Goal: Task Accomplishment & Management: Use online tool/utility

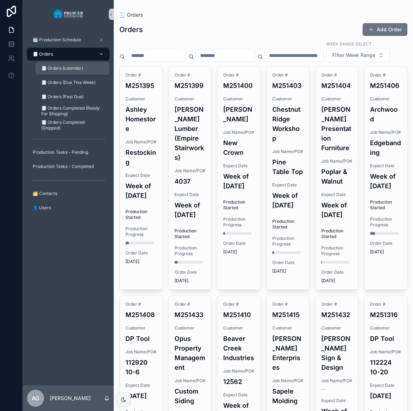
click at [89, 68] on div "🧾 Orders (calendar)" at bounding box center [72, 68] width 65 height 11
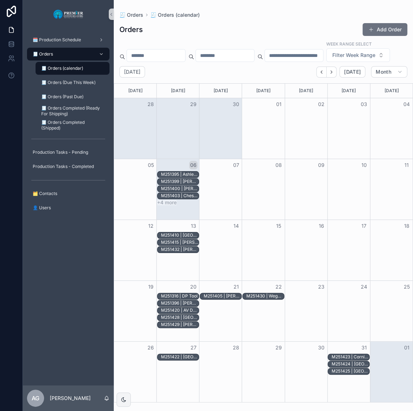
click at [171, 205] on button "+4 more" at bounding box center [167, 203] width 20 height 6
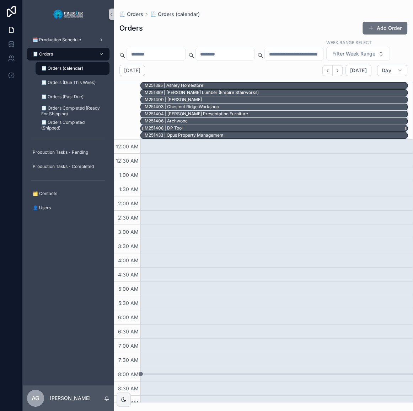
click at [182, 131] on div "M251408 | DP Tool" at bounding box center [163, 128] width 38 height 6
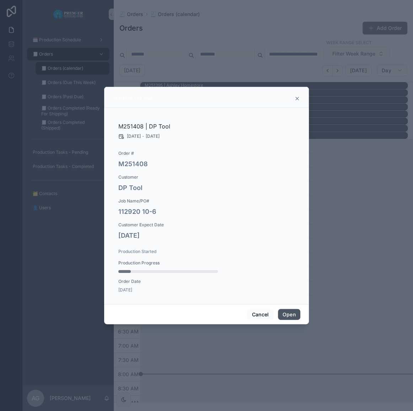
click at [290, 314] on button "Open" at bounding box center [289, 314] width 22 height 11
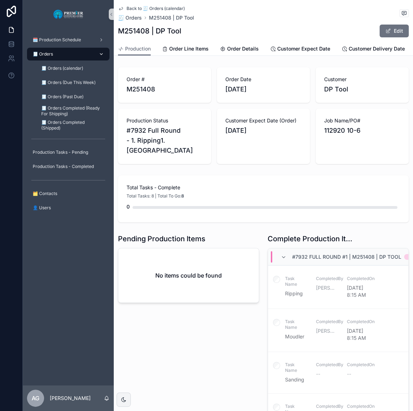
click at [63, 59] on div "🧾 Orders" at bounding box center [68, 53] width 74 height 11
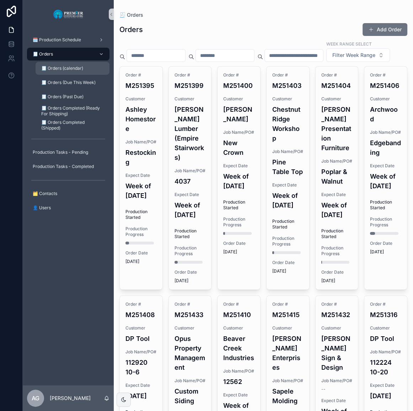
click at [84, 70] on div "🧾 Orders (calendar)" at bounding box center [72, 68] width 65 height 11
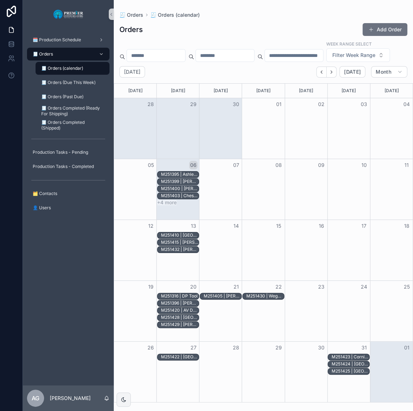
click at [175, 205] on button "+4 more" at bounding box center [167, 203] width 20 height 6
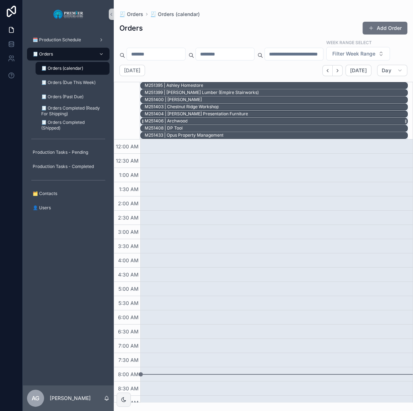
click at [188, 124] on div "M251406 | Archwood" at bounding box center [275, 121] width 263 height 6
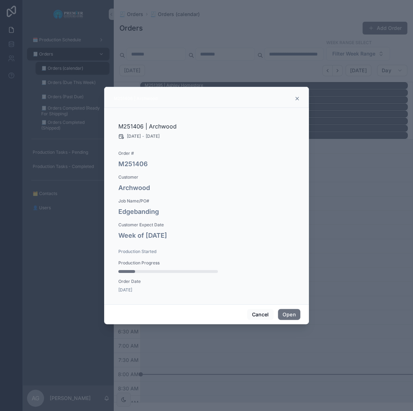
click at [298, 101] on div "M251406 | Archwood" at bounding box center [206, 99] width 187 height 6
click at [297, 99] on icon "scrollable content" at bounding box center [297, 98] width 3 height 3
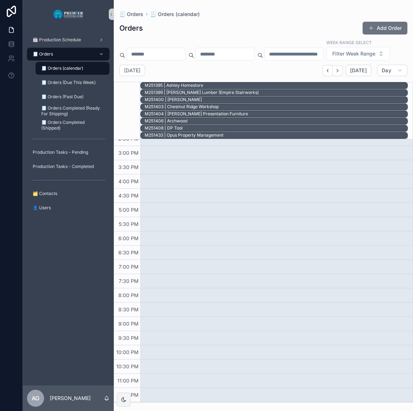
scroll to position [435, 0]
click at [65, 68] on span "🧾 Orders (calendar)" at bounding box center [62, 68] width 42 height 6
click at [321, 170] on div "scrollable content" at bounding box center [276, 60] width 272 height 683
click at [53, 53] on span "🧾 Orders" at bounding box center [43, 54] width 20 height 6
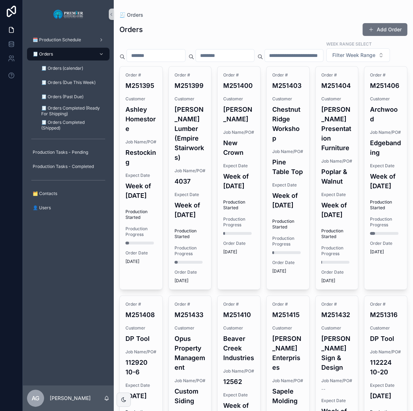
click at [201, 62] on div "Week Range Select Filter Week Range" at bounding box center [263, 51] width 288 height 21
click at [69, 121] on span "🧾 Orders Completed (Shipped)" at bounding box center [71, 124] width 61 height 11
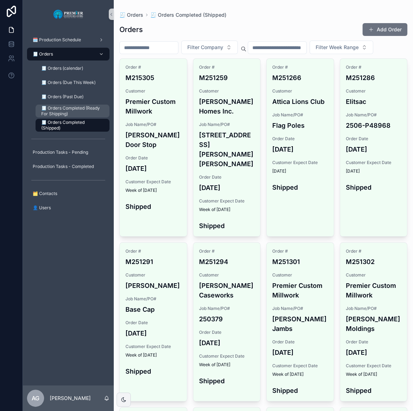
click at [66, 110] on span "🧾 Orders Completed (Ready For Shipping)" at bounding box center [71, 110] width 61 height 11
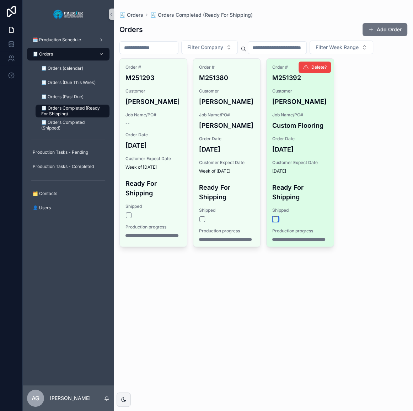
click at [276, 220] on button "scrollable content" at bounding box center [276, 219] width 6 height 6
click at [275, 220] on button "scrollable content" at bounding box center [276, 219] width 6 height 6
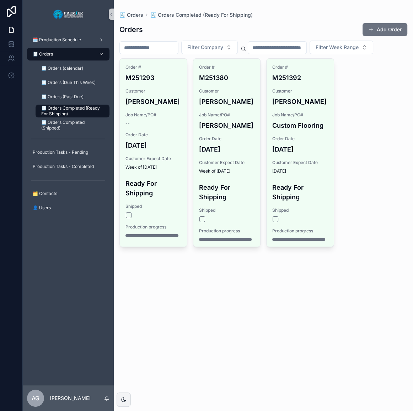
click at [288, 263] on div "Orders Add Order Filter Company Filter Week Range Order # M251293 Customer [PER…" at bounding box center [263, 143] width 288 height 251
click at [57, 56] on div "🧾 Orders" at bounding box center [68, 53] width 74 height 11
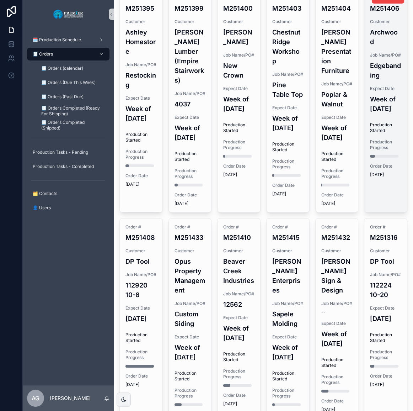
scroll to position [32, 0]
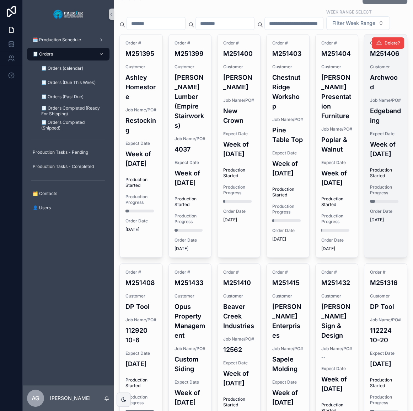
click at [371, 103] on span "Job Name/PO#" at bounding box center [385, 100] width 31 height 6
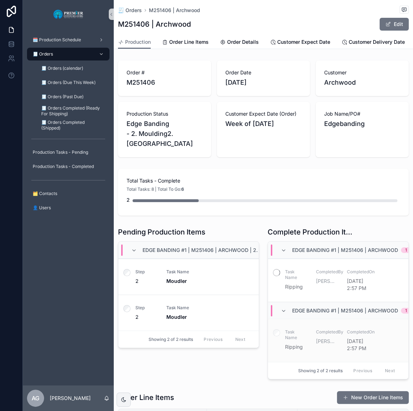
click at [273, 337] on label "scrollable content" at bounding box center [276, 333] width 7 height 9
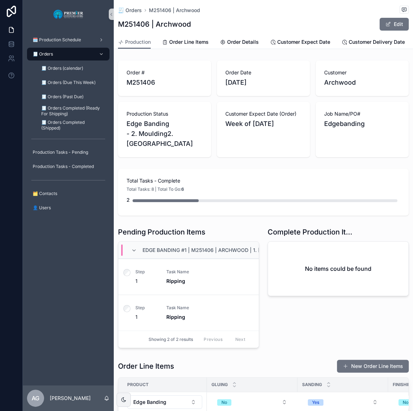
click at [239, 361] on div "Order Line Items New Order Line Items" at bounding box center [263, 366] width 291 height 14
click at [84, 55] on div "🧾 Orders" at bounding box center [68, 53] width 74 height 11
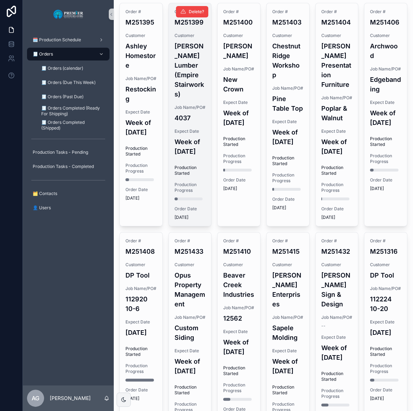
scroll to position [161, 0]
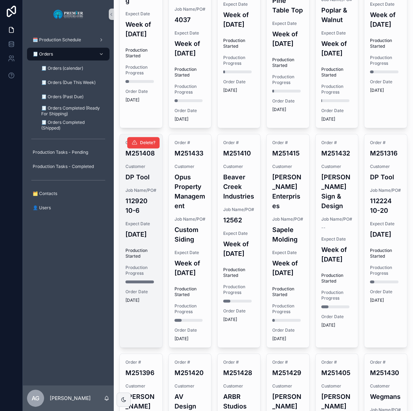
click at [152, 227] on span "Expect Date" at bounding box center [141, 224] width 31 height 6
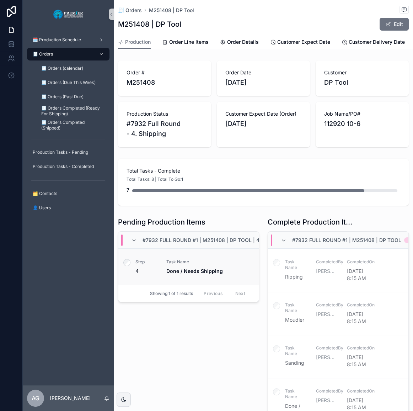
click at [123, 268] on label "scrollable content" at bounding box center [126, 263] width 7 height 9
click at [124, 266] on icon "scrollable content" at bounding box center [126, 262] width 7 height 7
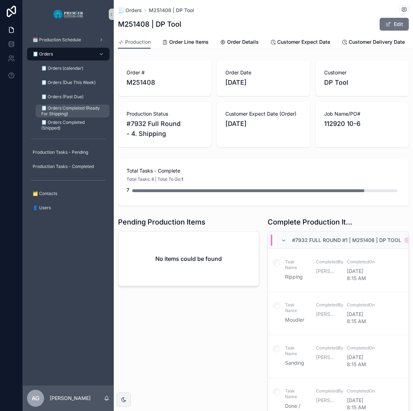
click at [79, 113] on span "🧾 Orders Completed (Ready For Shipping)" at bounding box center [71, 110] width 61 height 11
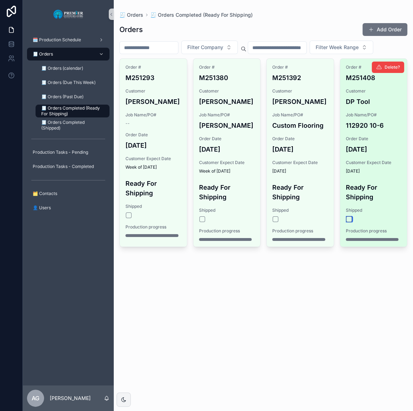
click at [351, 216] on button "scrollable content" at bounding box center [349, 219] width 6 height 6
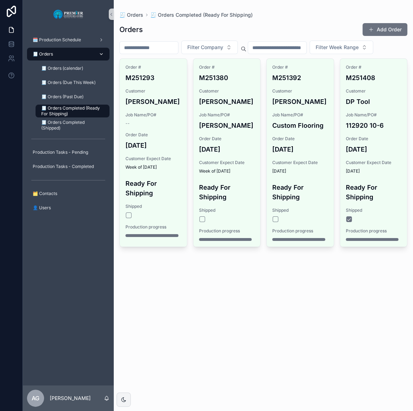
click at [79, 56] on div "🧾 Orders" at bounding box center [68, 53] width 74 height 11
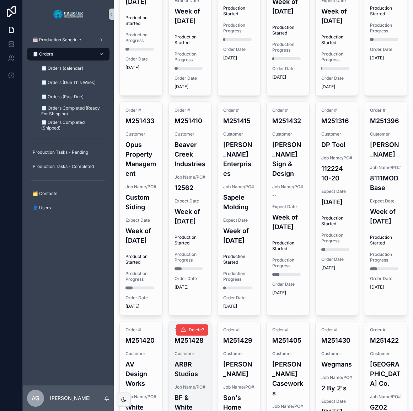
scroll to position [388, 0]
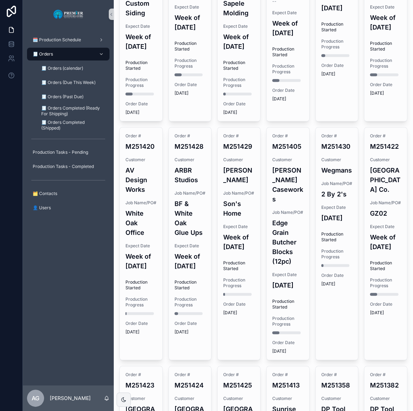
click at [278, 309] on div "Order # M251405 Customer [PERSON_NAME] Caseworks Job Name/PO# Edge Grain Butche…" at bounding box center [288, 243] width 43 height 232
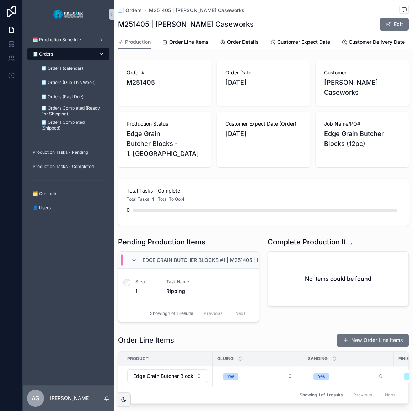
click at [80, 53] on div "🧾 Orders" at bounding box center [68, 53] width 74 height 11
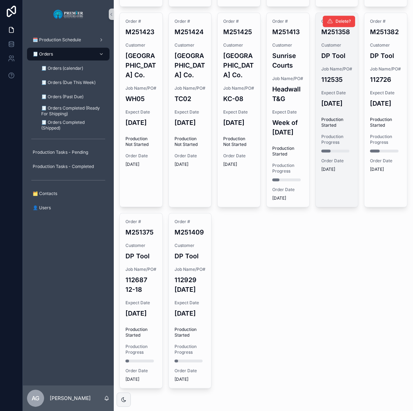
scroll to position [808, 0]
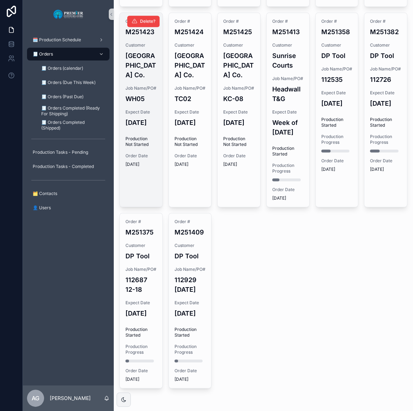
click at [145, 141] on span "Production Not Started" at bounding box center [141, 141] width 31 height 11
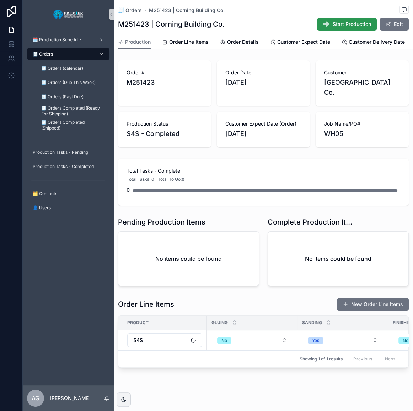
click at [336, 26] on span "Start Production" at bounding box center [352, 24] width 38 height 7
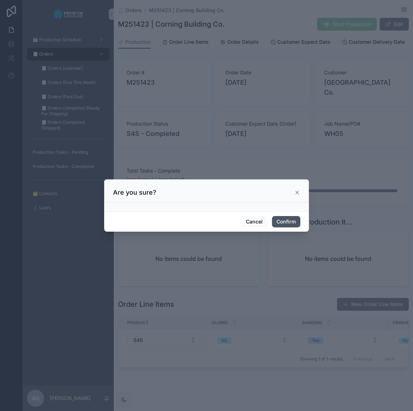
click at [288, 216] on div "Cancel Confirm" at bounding box center [206, 221] width 205 height 20
click at [288, 219] on button "Confirm" at bounding box center [286, 221] width 28 height 11
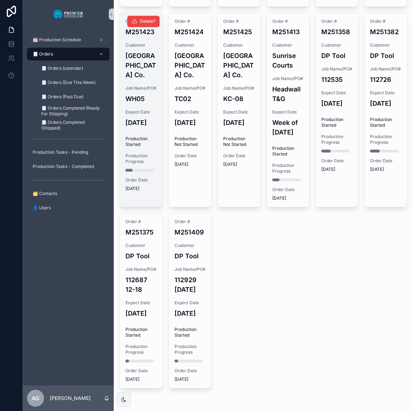
scroll to position [808, 0]
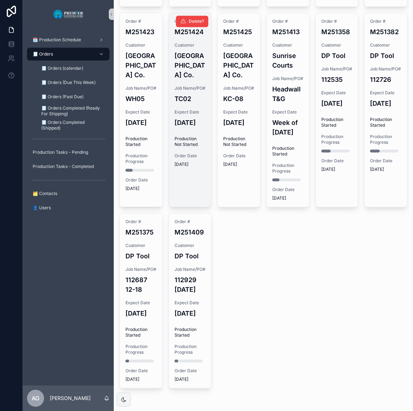
click at [176, 118] on h4 "[DATE]" at bounding box center [190, 123] width 31 height 10
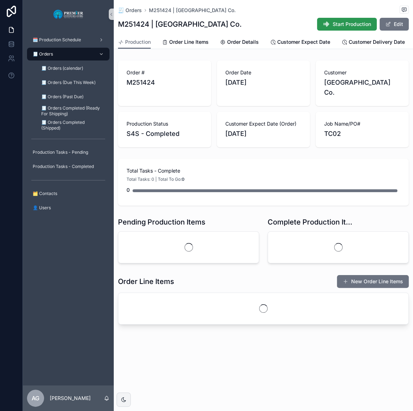
click at [337, 27] on span "Start Production" at bounding box center [352, 24] width 38 height 7
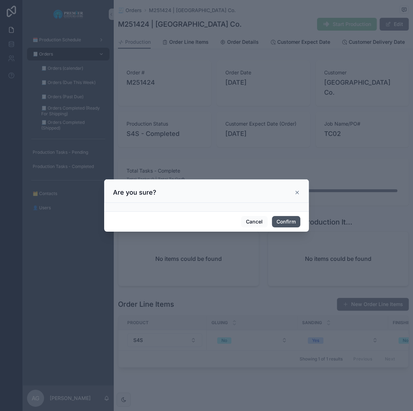
click at [287, 221] on button "Confirm" at bounding box center [286, 221] width 28 height 11
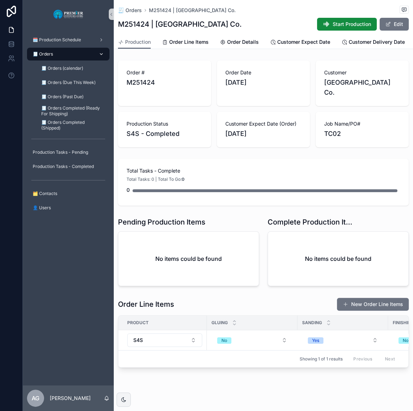
click at [81, 57] on div "🧾 Orders" at bounding box center [68, 53] width 74 height 11
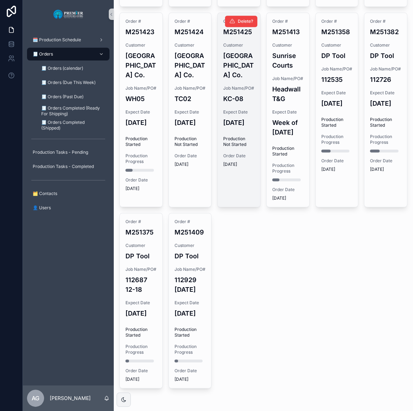
scroll to position [808, 0]
click at [240, 118] on h4 "[DATE]" at bounding box center [238, 123] width 31 height 10
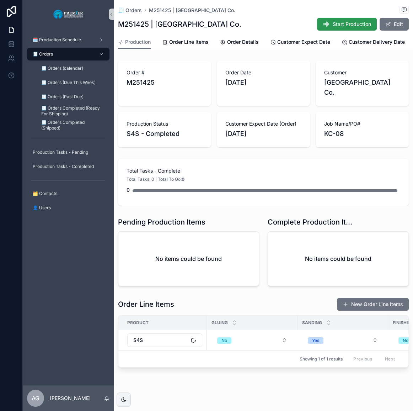
click at [340, 23] on span "Start Production" at bounding box center [352, 24] width 38 height 7
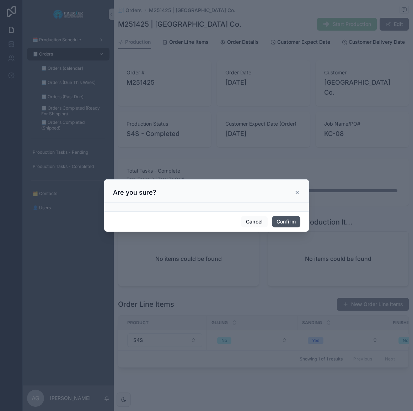
click at [287, 223] on button "Confirm" at bounding box center [286, 221] width 28 height 11
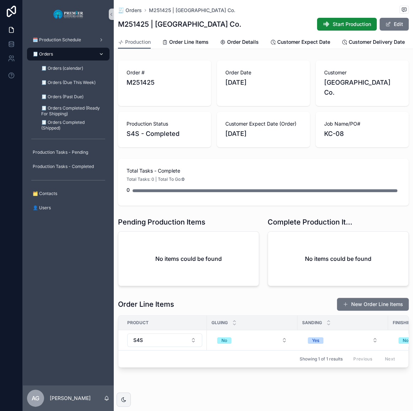
click at [58, 53] on div "🧾 Orders" at bounding box center [68, 53] width 74 height 11
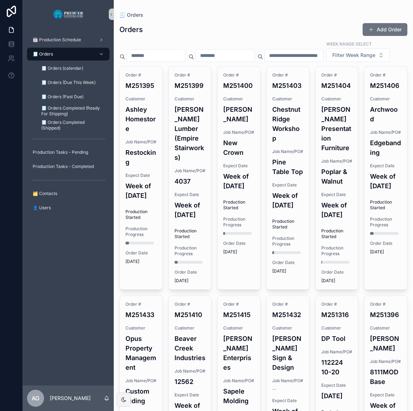
click at [91, 230] on div "🗓️ Production Schedule 🧾 Orders 🧾 Orders (calendar) 🧾 Orders (Due This Week) 🧾 …" at bounding box center [68, 206] width 91 height 357
click at [216, 17] on div "🧾 Orders" at bounding box center [263, 14] width 288 height 7
